Goal: Task Accomplishment & Management: Use online tool/utility

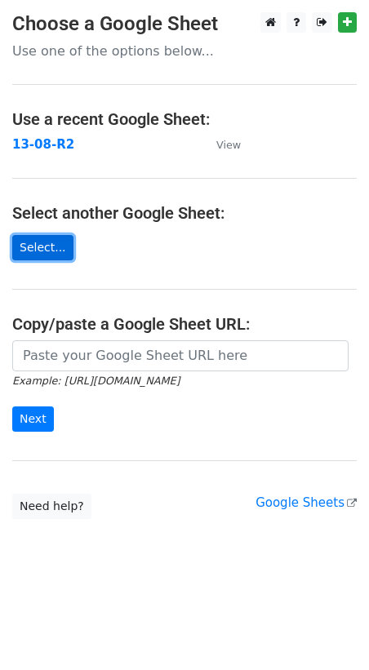
click at [42, 238] on link "Select..." at bounding box center [42, 247] width 61 height 25
click at [29, 238] on link "Select..." at bounding box center [42, 247] width 61 height 25
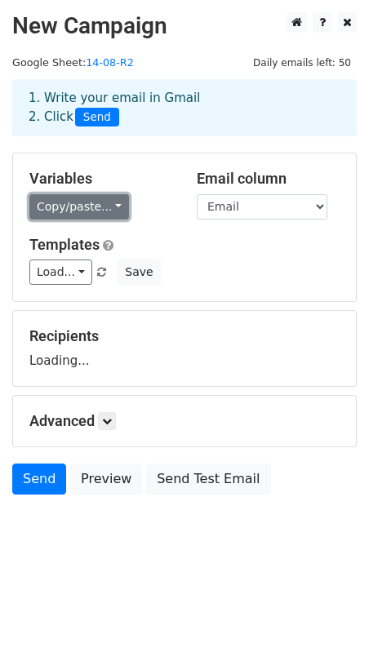
click at [96, 207] on link "Copy/paste..." at bounding box center [79, 206] width 100 height 25
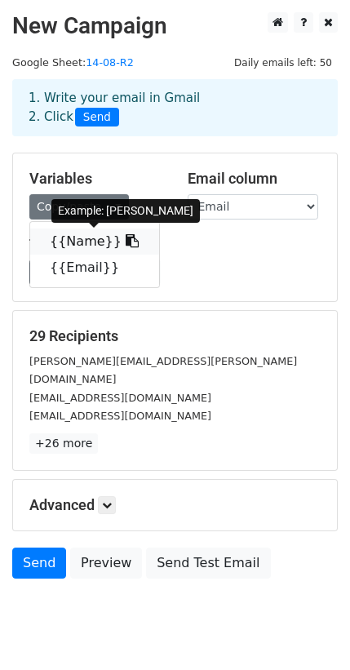
click at [68, 246] on link "{{Name}}" at bounding box center [94, 242] width 129 height 26
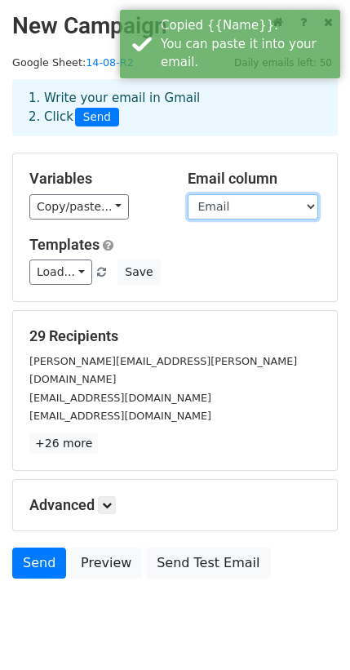
click at [237, 204] on select "Name Email" at bounding box center [253, 206] width 131 height 25
click at [188, 194] on select "Name Email" at bounding box center [253, 206] width 131 height 25
